Goal: Task Accomplishment & Management: Complete application form

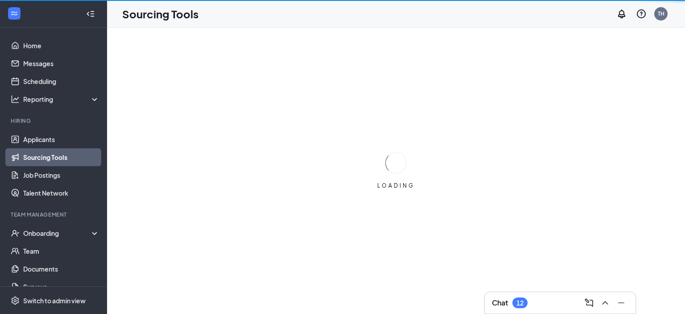
click at [36, 214] on div "Team Management" at bounding box center [54, 215] width 87 height 8
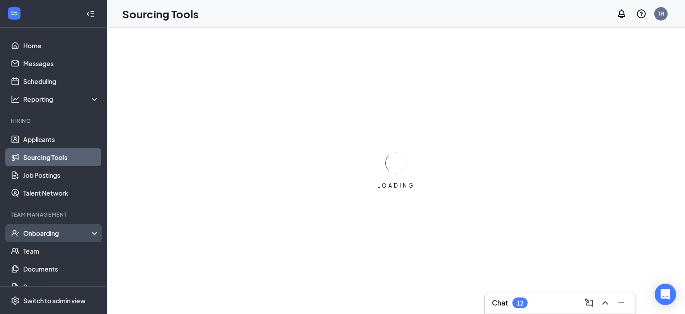
click at [42, 229] on div "Onboarding" at bounding box center [57, 232] width 69 height 9
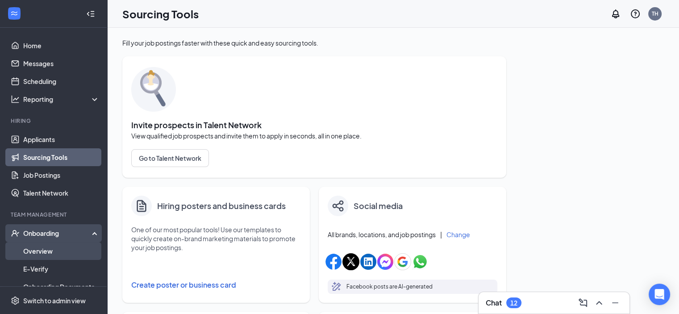
click at [37, 254] on link "Overview" at bounding box center [61, 251] width 76 height 18
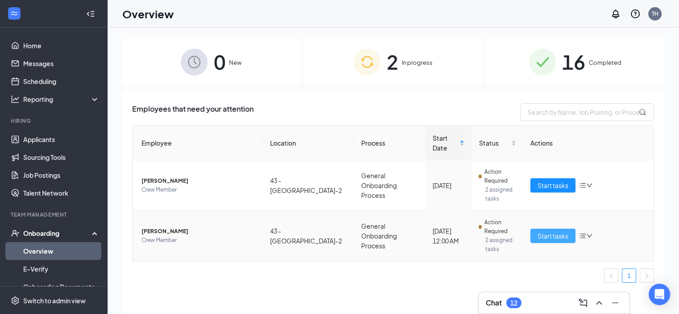
click at [552, 231] on span "Start tasks" at bounding box center [552, 236] width 31 height 10
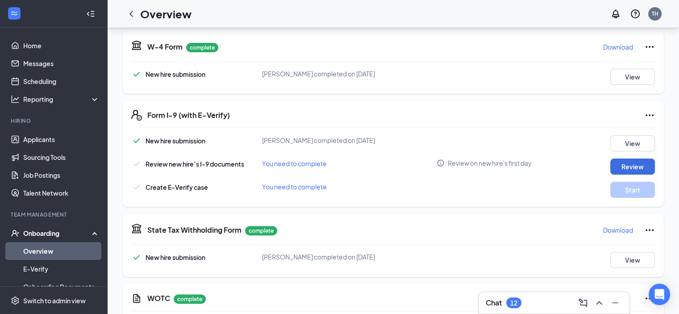
scroll to position [201, 0]
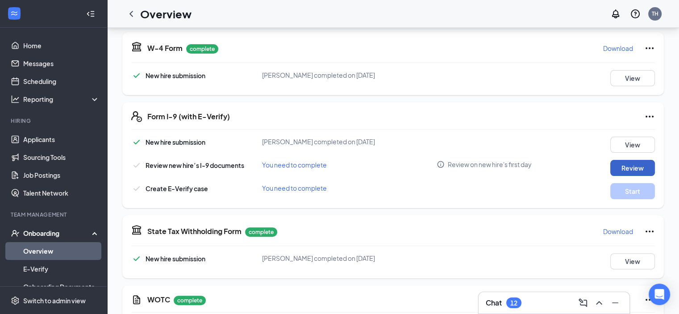
click at [638, 168] on button "Review" at bounding box center [632, 168] width 45 height 16
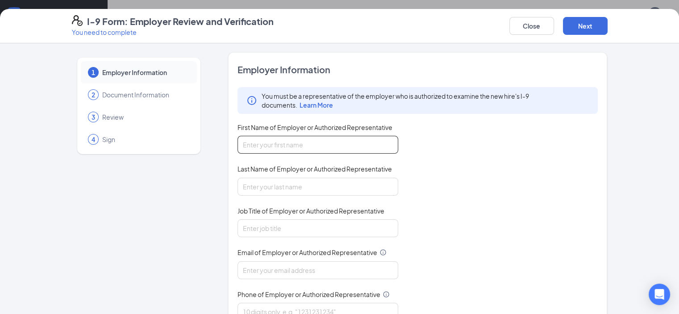
click at [247, 146] on input "First Name of Employer or Authorized Representative" at bounding box center [317, 145] width 161 height 18
type input "[PERSON_NAME]"
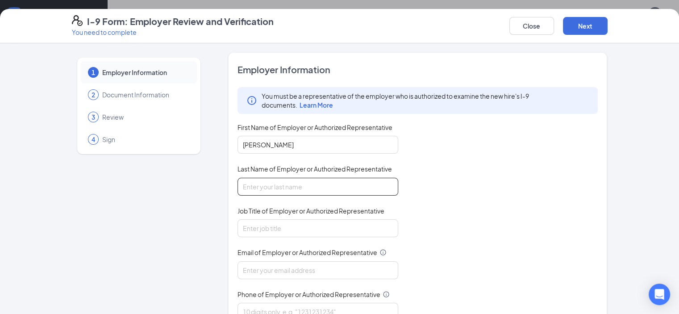
click at [237, 190] on input "Last Name of Employer or Authorized Representative" at bounding box center [317, 187] width 161 height 18
type input "Hall"
click at [237, 230] on input "Job Title of Employer or Authorized Representative" at bounding box center [317, 228] width 161 height 18
type input "GM"
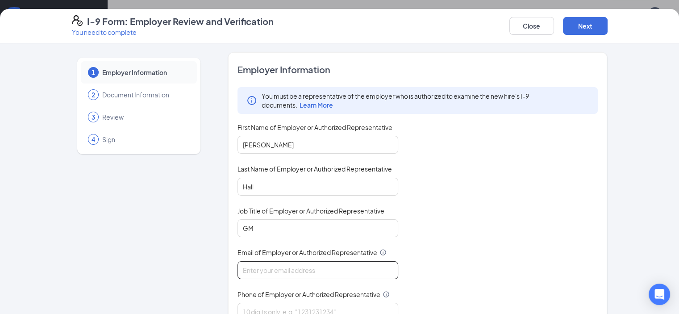
drag, startPoint x: 231, startPoint y: 230, endPoint x: 238, endPoint y: 269, distance: 39.5
click at [238, 269] on input "Email of Employer or Authorized Representative" at bounding box center [317, 270] width 161 height 18
type input "[EMAIL_ADDRESS][DOMAIN_NAME]"
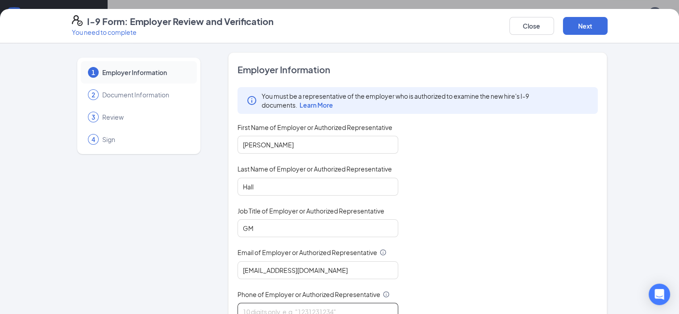
type input "7703821158"
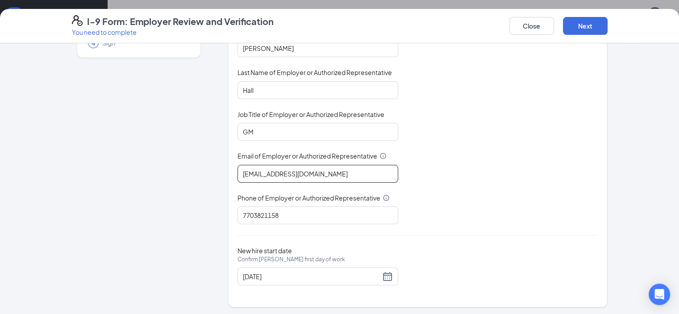
scroll to position [335, 0]
click at [607, 28] on button "Next" at bounding box center [585, 26] width 45 height 18
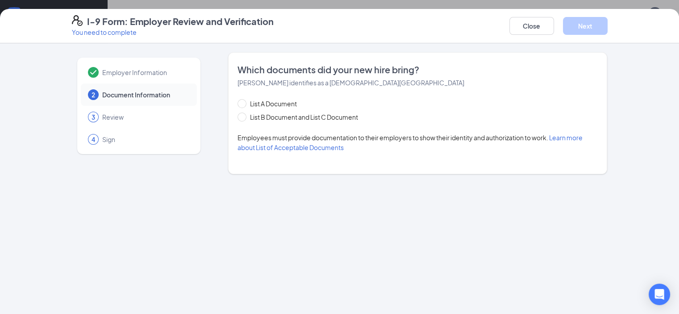
scroll to position [0, 0]
click at [237, 116] on input "List B Document and List C Document" at bounding box center [240, 115] width 6 height 6
radio input "true"
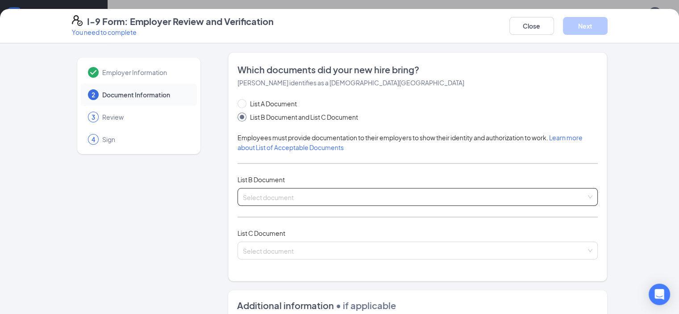
click at [598, 193] on div "Select document" at bounding box center [417, 197] width 360 height 18
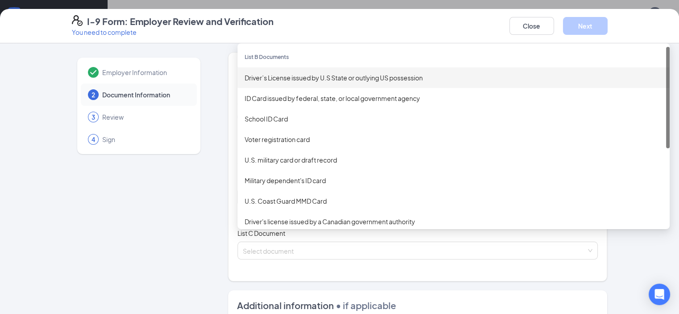
click at [266, 76] on div "Driver’s License issued by U.S State or outlying US possession" at bounding box center [453, 78] width 418 height 10
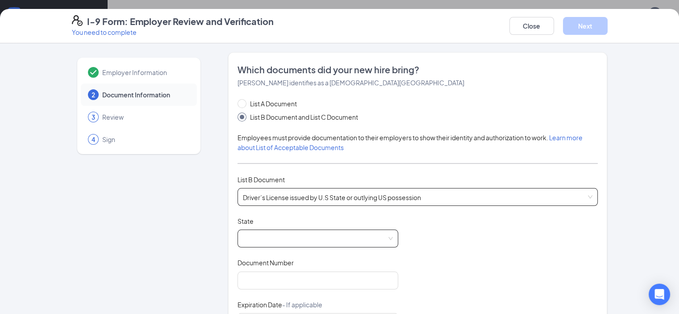
click at [243, 230] on span at bounding box center [318, 238] width 150 height 17
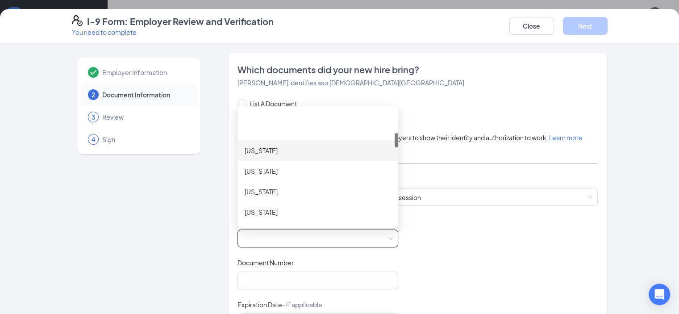
scroll to position [223, 0]
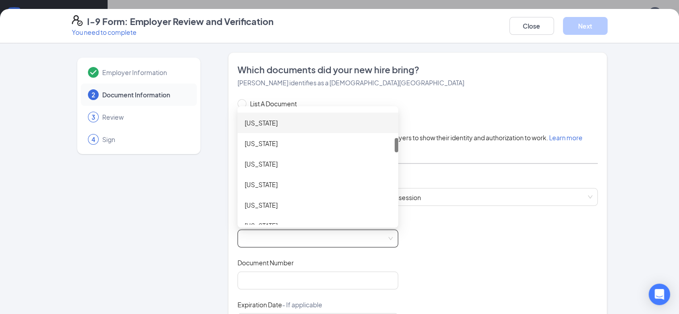
drag, startPoint x: 231, startPoint y: 117, endPoint x: 236, endPoint y: 120, distance: 5.8
click at [244, 118] on div "[US_STATE]" at bounding box center [317, 123] width 146 height 10
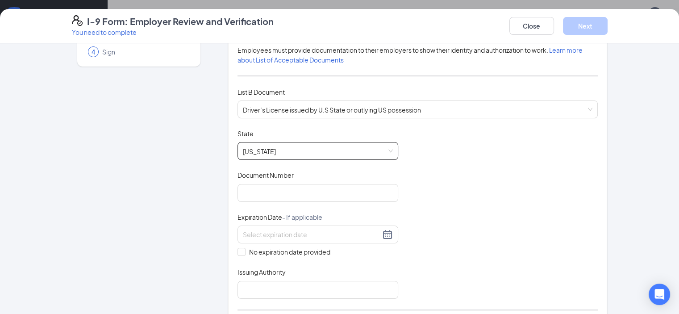
scroll to position [89, 0]
click at [237, 190] on input "Document Number" at bounding box center [317, 191] width 161 height 18
click at [237, 186] on input "Document Number" at bounding box center [317, 191] width 161 height 18
click at [237, 193] on input "Document Number" at bounding box center [317, 191] width 161 height 18
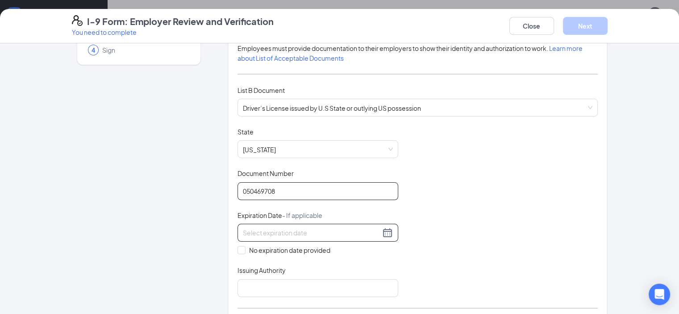
type input "050469708"
click at [362, 228] on div at bounding box center [318, 232] width 150 height 11
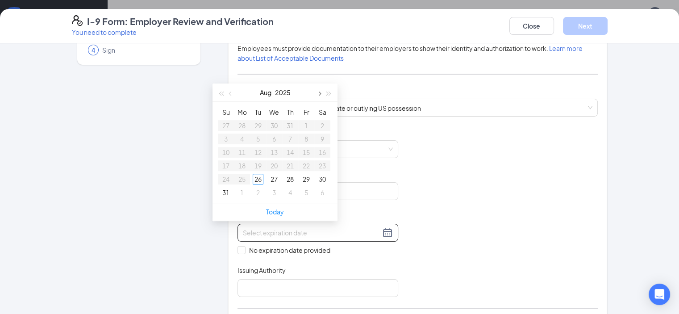
click at [320, 92] on span "button" at bounding box center [318, 93] width 4 height 4
click at [328, 91] on span "button" at bounding box center [329, 93] width 4 height 4
type input "[DATE]"
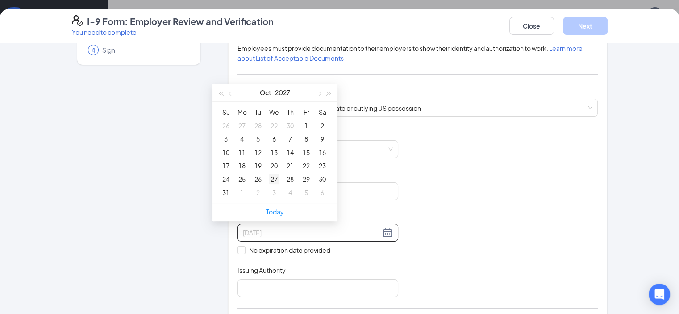
click at [275, 178] on div "27" at bounding box center [274, 179] width 11 height 11
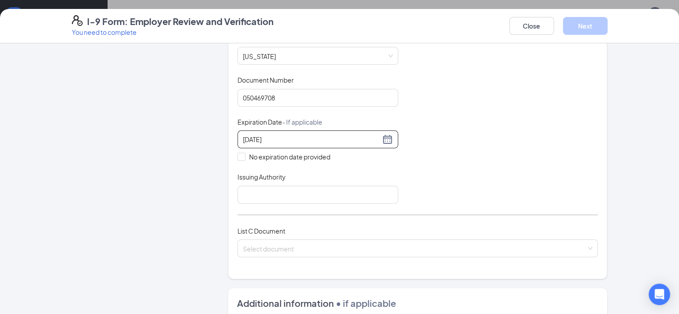
scroll to position [223, 0]
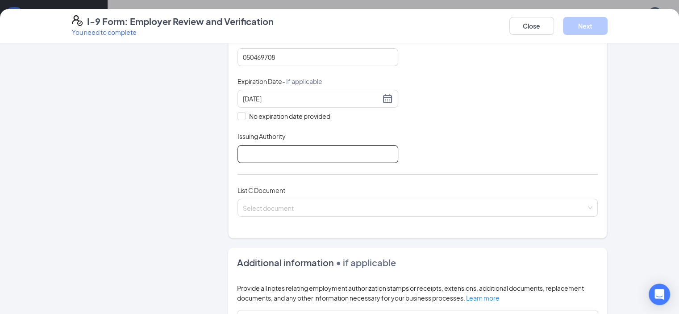
click at [257, 149] on input "Issuing Authority" at bounding box center [317, 154] width 161 height 18
type input "[US_STATE]"
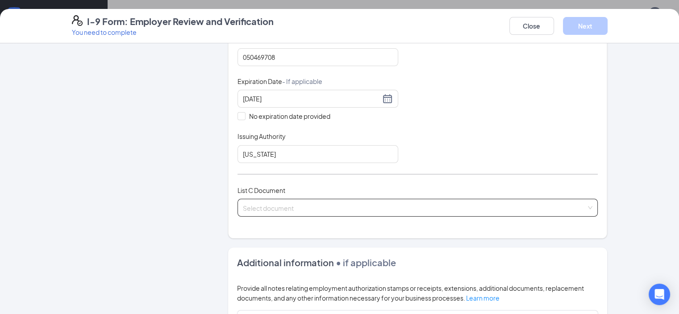
click at [243, 203] on input "search" at bounding box center [414, 205] width 343 height 13
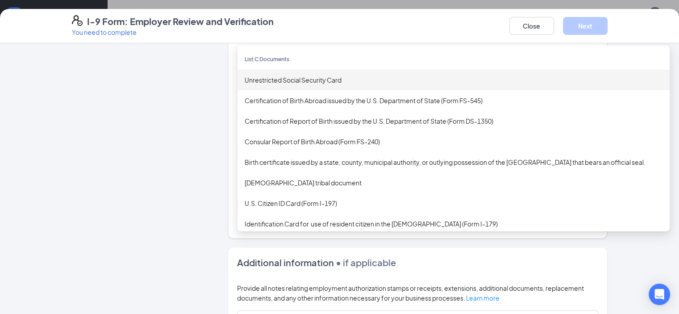
click at [273, 76] on div "Unrestricted Social Security Card" at bounding box center [453, 80] width 418 height 10
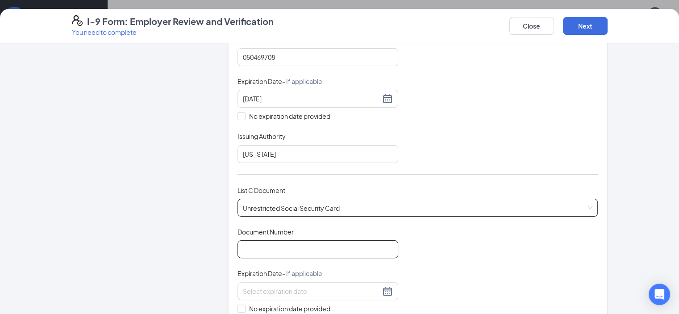
click at [251, 249] on input "Document Number" at bounding box center [317, 249] width 161 height 18
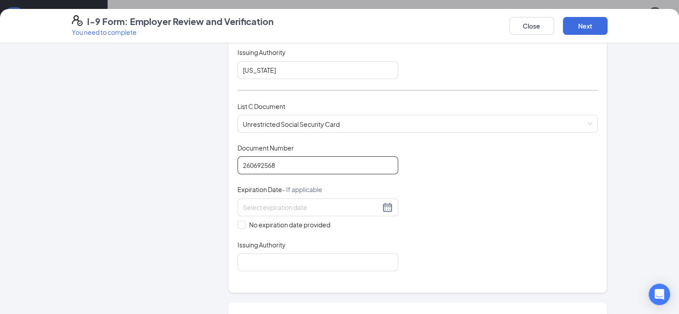
scroll to position [312, 0]
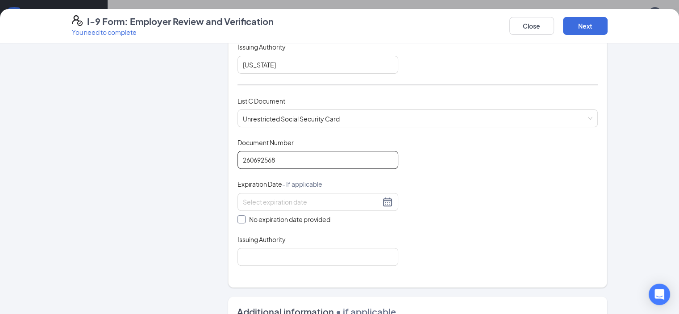
type input "260692568"
click at [237, 215] on input "No expiration date provided" at bounding box center [240, 218] width 6 height 6
checkbox input "true"
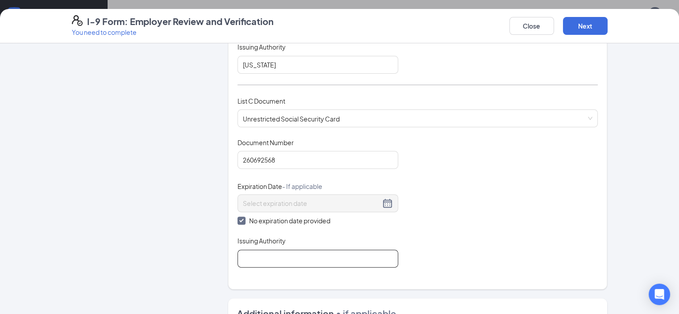
click at [239, 253] on input "Issuing Authority" at bounding box center [317, 258] width 161 height 18
type input "Social security administration"
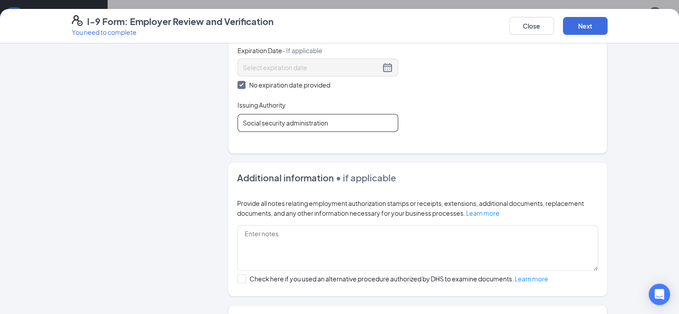
scroll to position [357, 0]
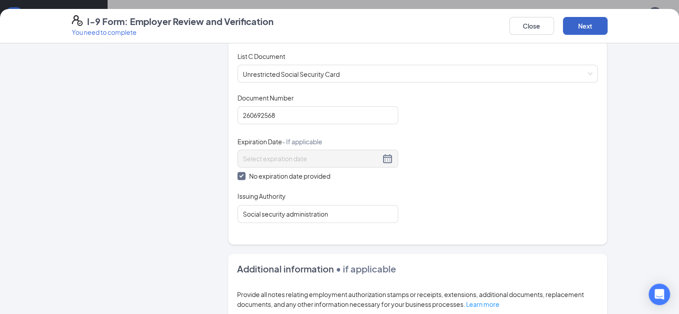
click at [607, 24] on button "Next" at bounding box center [585, 26] width 45 height 18
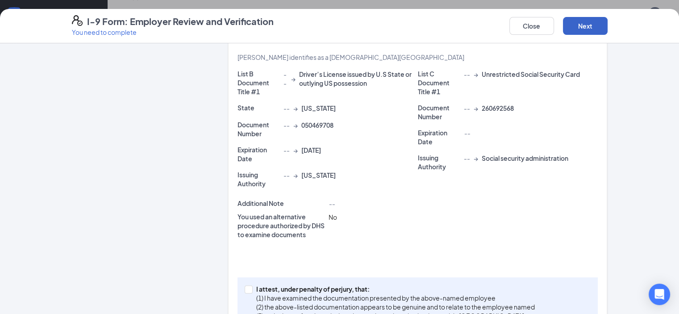
scroll to position [335, 0]
click at [244, 285] on input "I attest, under penalty of [PERSON_NAME], that: (1) I have examined the documen…" at bounding box center [247, 288] width 6 height 6
checkbox input "true"
click at [607, 25] on button "Next" at bounding box center [585, 26] width 45 height 18
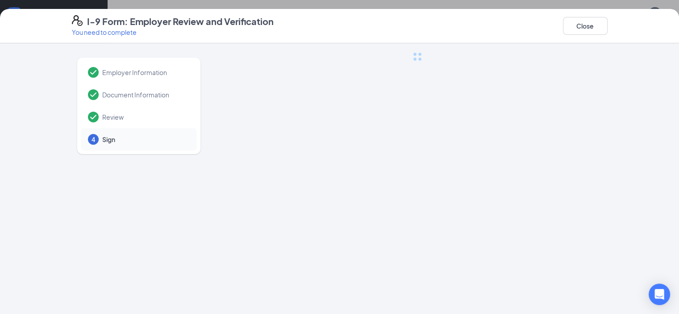
scroll to position [0, 0]
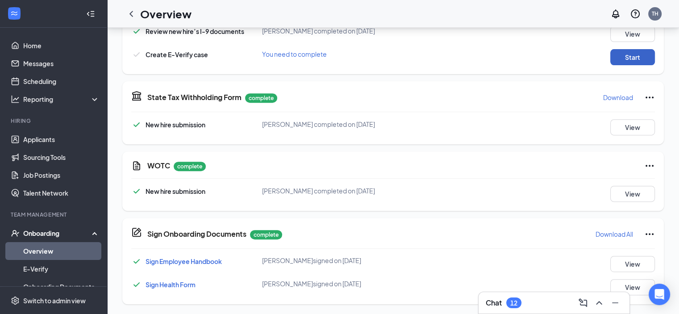
click at [628, 56] on button "Start" at bounding box center [632, 57] width 45 height 16
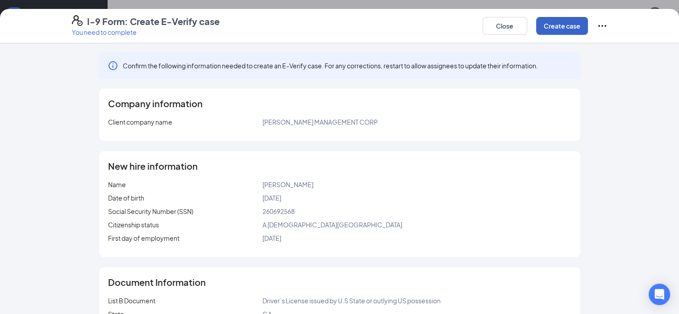
click at [588, 25] on button "Create case" at bounding box center [562, 26] width 52 height 18
